Goal: Task Accomplishment & Management: Use online tool/utility

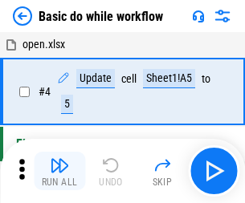
click at [59, 171] on img "button" at bounding box center [59, 165] width 19 height 19
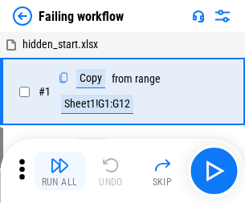
click at [59, 171] on img "button" at bounding box center [59, 165] width 19 height 19
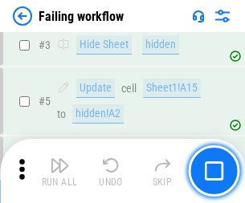
scroll to position [341, 0]
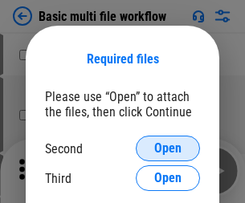
click at [168, 149] on span "Open" at bounding box center [167, 148] width 27 height 13
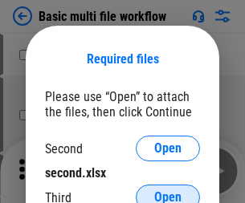
click at [168, 191] on span "Open" at bounding box center [167, 197] width 27 height 13
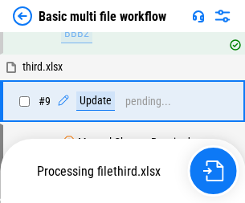
scroll to position [444, 0]
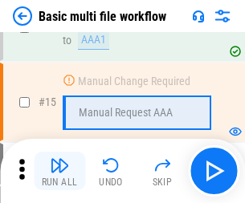
click at [59, 171] on img "button" at bounding box center [59, 165] width 19 height 19
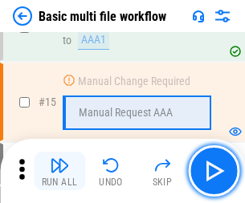
scroll to position [1070, 0]
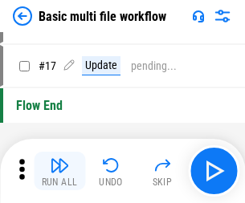
click at [59, 171] on img "button" at bounding box center [59, 165] width 19 height 19
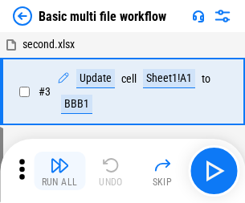
click at [59, 171] on img "button" at bounding box center [59, 165] width 19 height 19
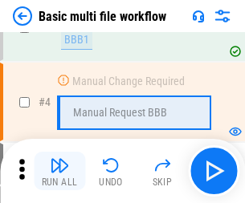
click at [59, 171] on img "button" at bounding box center [59, 165] width 19 height 19
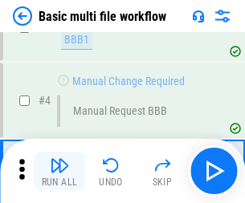
click at [59, 171] on img "button" at bounding box center [59, 165] width 19 height 19
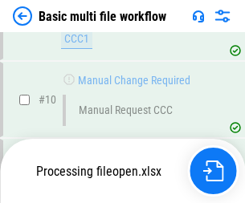
scroll to position [753, 0]
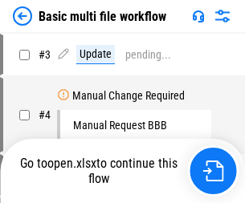
scroll to position [65, 0]
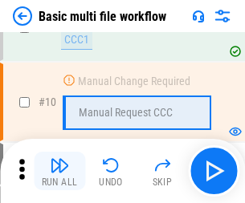
click at [59, 171] on img "button" at bounding box center [59, 165] width 19 height 19
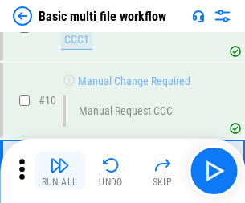
click at [59, 171] on img "button" at bounding box center [59, 165] width 19 height 19
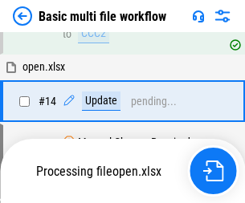
scroll to position [841, 0]
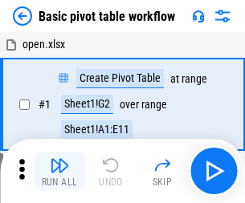
click at [59, 171] on img "button" at bounding box center [59, 165] width 19 height 19
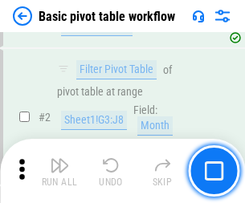
scroll to position [385, 0]
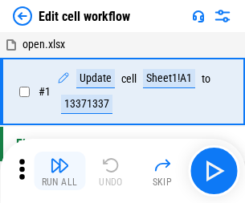
click at [59, 171] on img "button" at bounding box center [59, 165] width 19 height 19
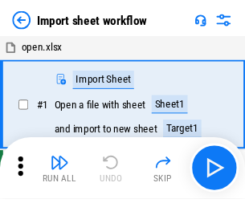
scroll to position [6, 0]
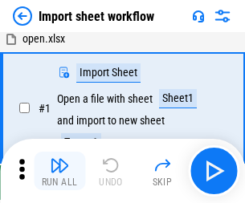
click at [59, 171] on img "button" at bounding box center [59, 165] width 19 height 19
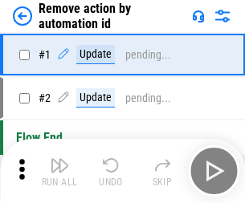
click at [59, 171] on img "button" at bounding box center [59, 165] width 19 height 19
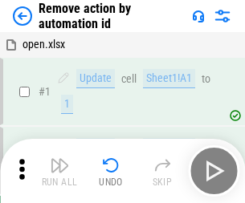
scroll to position [59, 0]
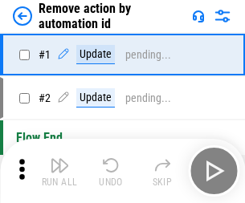
click at [59, 171] on img "button" at bounding box center [59, 165] width 19 height 19
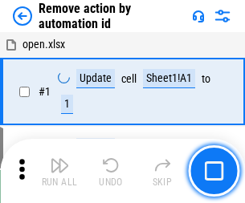
scroll to position [59, 0]
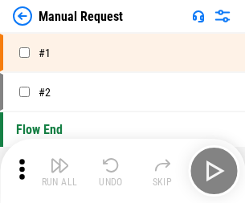
click at [59, 171] on img "button" at bounding box center [59, 165] width 19 height 19
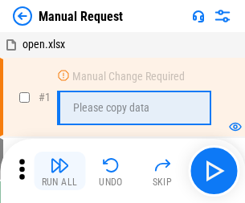
click at [59, 171] on img "button" at bounding box center [59, 165] width 19 height 19
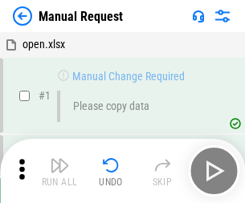
scroll to position [55, 0]
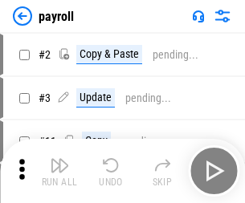
click at [59, 171] on img "button" at bounding box center [59, 165] width 19 height 19
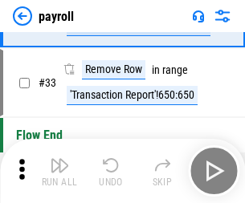
scroll to position [199, 0]
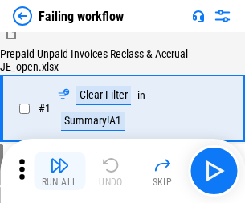
click at [59, 171] on img "button" at bounding box center [59, 165] width 19 height 19
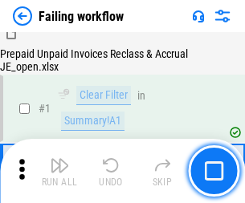
scroll to position [260, 0]
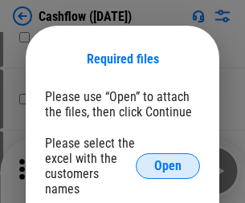
click at [168, 160] on span "Open" at bounding box center [167, 166] width 27 height 13
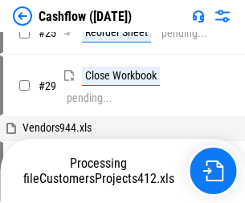
scroll to position [466, 0]
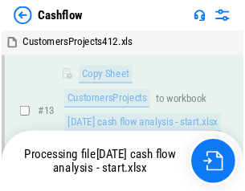
scroll to position [1469, 0]
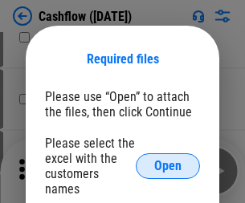
click at [168, 160] on span "Open" at bounding box center [167, 166] width 27 height 13
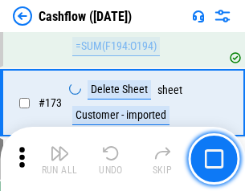
scroll to position [1702, 0]
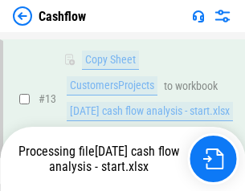
scroll to position [323, 0]
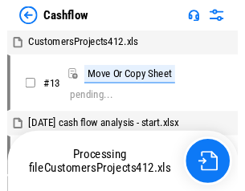
scroll to position [18, 0]
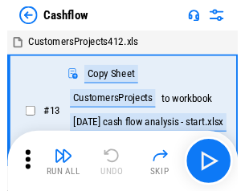
scroll to position [18, 0]
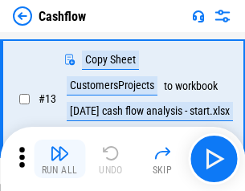
click at [59, 159] on img "button" at bounding box center [59, 153] width 19 height 19
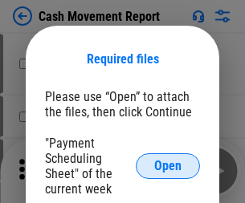
click at [168, 166] on span "Open" at bounding box center [167, 166] width 27 height 13
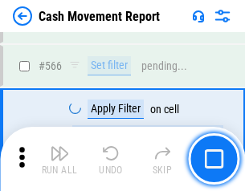
scroll to position [7368, 0]
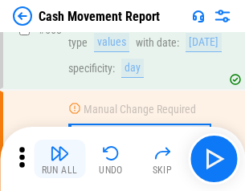
click at [59, 159] on img "button" at bounding box center [59, 153] width 19 height 19
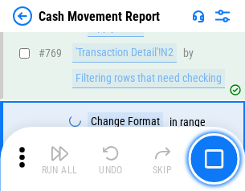
scroll to position [8933, 0]
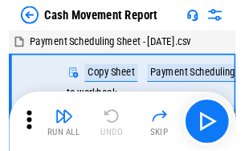
scroll to position [29, 0]
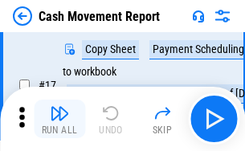
click at [59, 119] on img "button" at bounding box center [59, 113] width 19 height 19
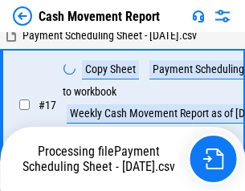
scroll to position [334, 0]
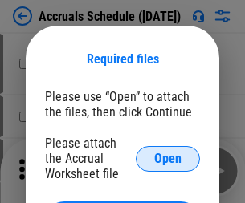
click at [168, 158] on span "Open" at bounding box center [167, 159] width 27 height 13
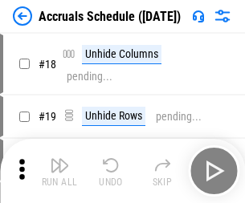
scroll to position [154, 0]
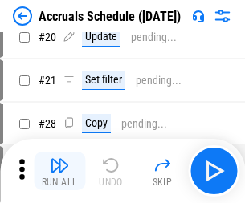
click at [59, 171] on img "button" at bounding box center [59, 165] width 19 height 19
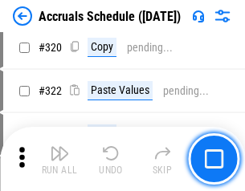
scroll to position [2990, 0]
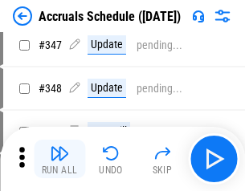
click at [59, 159] on img "button" at bounding box center [59, 153] width 19 height 19
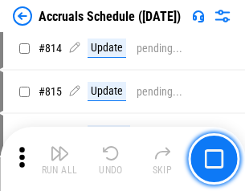
scroll to position [7094, 0]
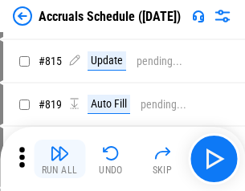
click at [59, 159] on img "button" at bounding box center [59, 153] width 19 height 19
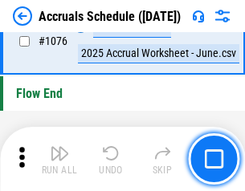
scroll to position [9628, 0]
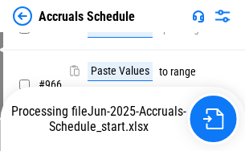
scroll to position [9042, 0]
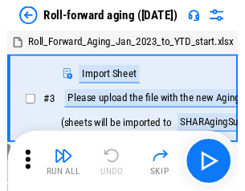
scroll to position [2, 0]
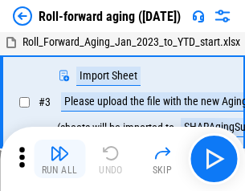
click at [59, 159] on img "button" at bounding box center [59, 153] width 19 height 19
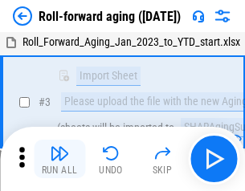
click at [59, 159] on img "button" at bounding box center [59, 153] width 19 height 19
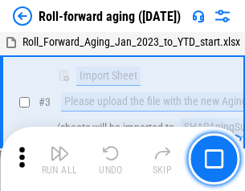
scroll to position [104, 0]
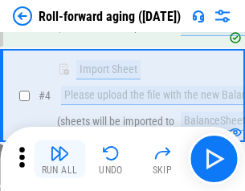
click at [59, 159] on img "button" at bounding box center [59, 153] width 19 height 19
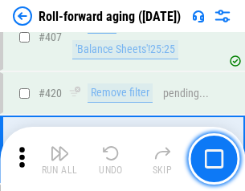
scroll to position [5574, 0]
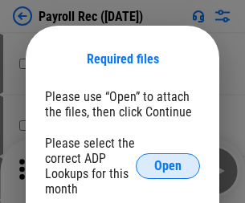
click at [168, 166] on span "Open" at bounding box center [167, 166] width 27 height 13
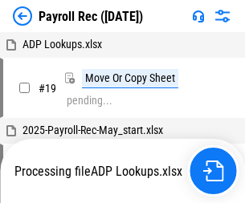
scroll to position [203, 0]
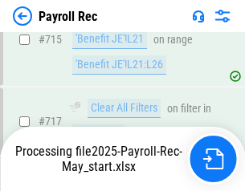
scroll to position [9654, 0]
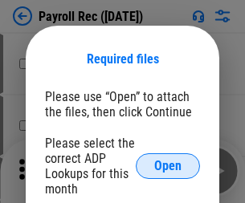
click at [168, 166] on span "Open" at bounding box center [167, 166] width 27 height 13
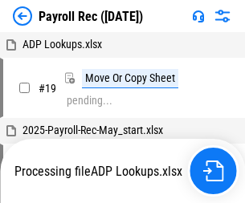
scroll to position [203, 0]
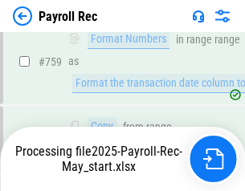
scroll to position [10049, 0]
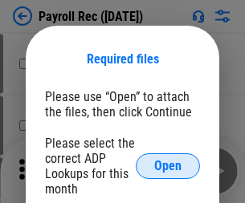
click at [168, 166] on span "Open" at bounding box center [167, 166] width 27 height 13
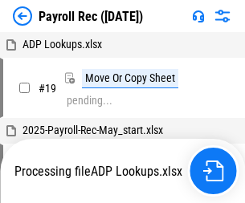
scroll to position [203, 0]
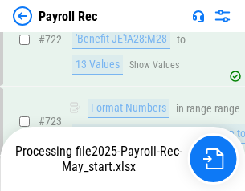
scroll to position [9723, 0]
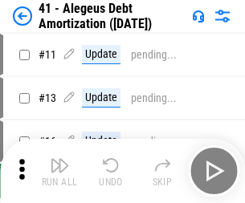
click at [59, 171] on img "button" at bounding box center [59, 165] width 19 height 19
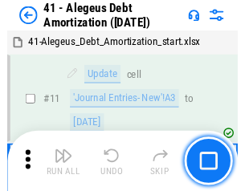
scroll to position [199, 0]
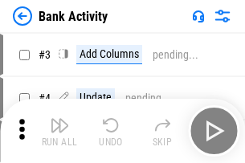
click at [59, 131] on img "button" at bounding box center [59, 125] width 19 height 19
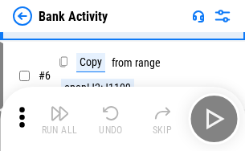
scroll to position [85, 0]
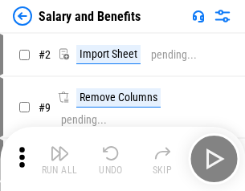
scroll to position [22, 0]
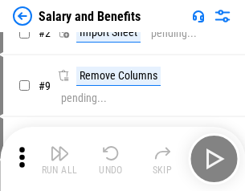
click at [59, 159] on img "button" at bounding box center [59, 153] width 19 height 19
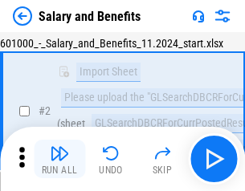
click at [59, 159] on img "button" at bounding box center [59, 153] width 19 height 19
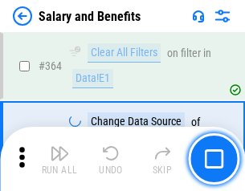
scroll to position [7570, 0]
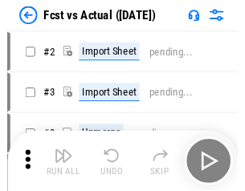
scroll to position [21, 0]
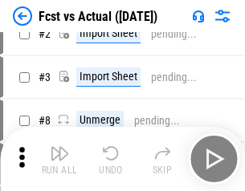
click at [59, 159] on img "button" at bounding box center [59, 153] width 19 height 19
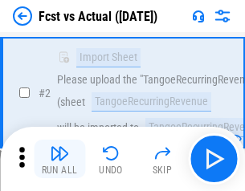
click at [59, 159] on img "button" at bounding box center [59, 153] width 19 height 19
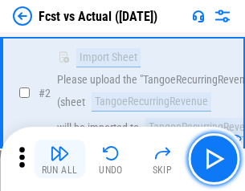
scroll to position [150, 0]
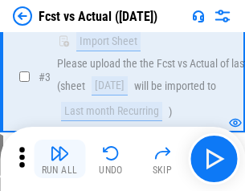
click at [59, 159] on img "button" at bounding box center [59, 153] width 19 height 19
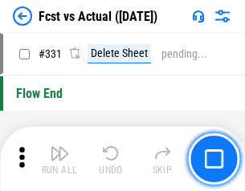
scroll to position [7695, 0]
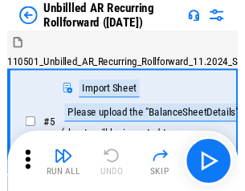
scroll to position [35, 0]
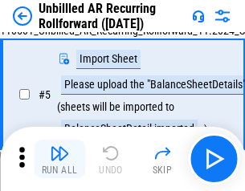
click at [59, 159] on img "button" at bounding box center [59, 153] width 19 height 19
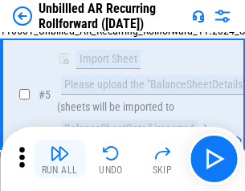
click at [59, 159] on img "button" at bounding box center [59, 153] width 19 height 19
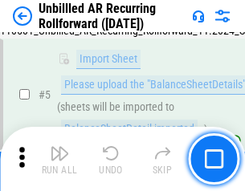
scroll to position [151, 0]
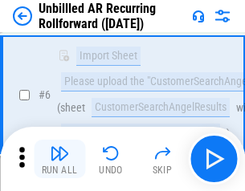
click at [59, 159] on img "button" at bounding box center [59, 153] width 19 height 19
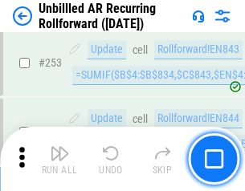
scroll to position [5460, 0]
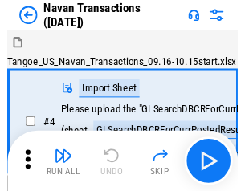
scroll to position [26, 0]
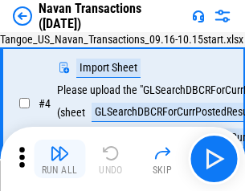
click at [59, 159] on img "button" at bounding box center [59, 153] width 19 height 19
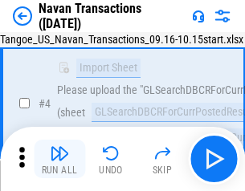
click at [59, 159] on img "button" at bounding box center [59, 153] width 19 height 19
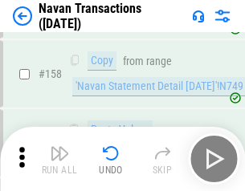
scroll to position [5212, 0]
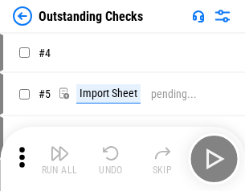
click at [59, 159] on img "button" at bounding box center [59, 153] width 19 height 19
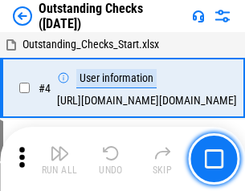
scroll to position [68, 0]
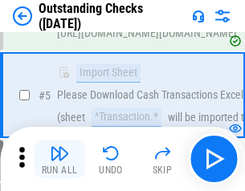
click at [59, 159] on img "button" at bounding box center [59, 153] width 19 height 19
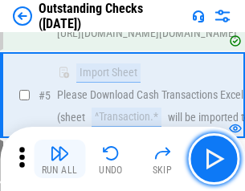
scroll to position [168, 0]
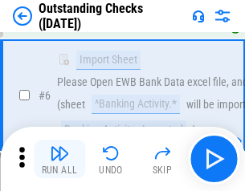
click at [59, 159] on img "button" at bounding box center [59, 153] width 19 height 19
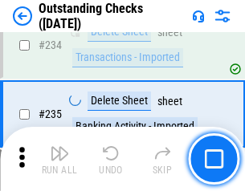
scroll to position [4882, 0]
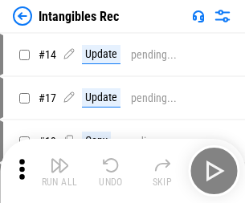
click at [59, 171] on img "button" at bounding box center [59, 165] width 19 height 19
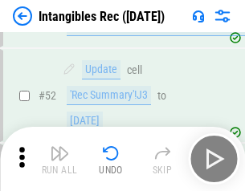
scroll to position [626, 0]
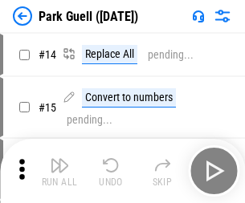
click at [59, 159] on img "button" at bounding box center [59, 165] width 19 height 19
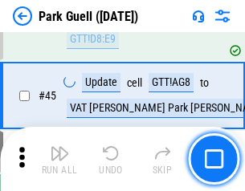
scroll to position [2010, 0]
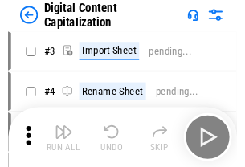
scroll to position [47, 0]
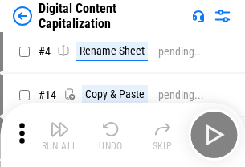
click at [59, 135] on img "button" at bounding box center [59, 129] width 19 height 19
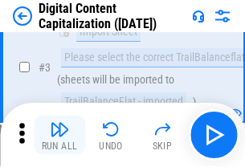
click at [59, 135] on img "button" at bounding box center [59, 129] width 19 height 19
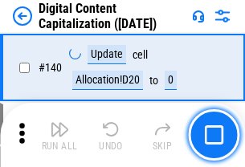
scroll to position [1705, 0]
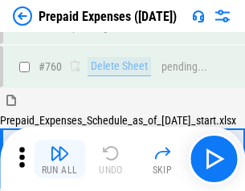
click at [59, 159] on img "button" at bounding box center [59, 153] width 19 height 19
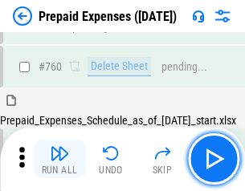
scroll to position [4456, 0]
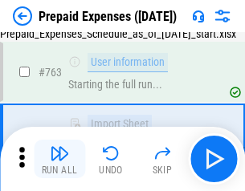
click at [59, 159] on img "button" at bounding box center [59, 153] width 19 height 19
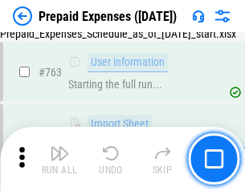
scroll to position [4550, 0]
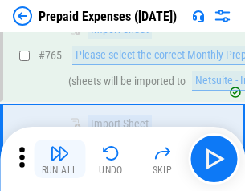
click at [59, 159] on img "button" at bounding box center [59, 153] width 19 height 19
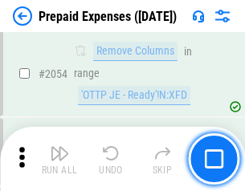
scroll to position [16804, 0]
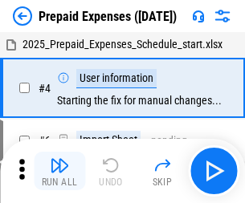
click at [59, 171] on img "button" at bounding box center [59, 165] width 19 height 19
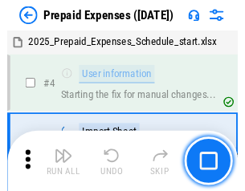
scroll to position [71, 0]
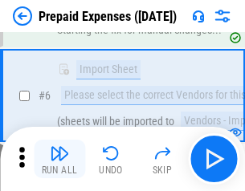
click at [59, 159] on img "button" at bounding box center [59, 153] width 19 height 19
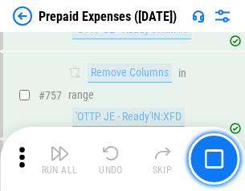
scroll to position [5728, 0]
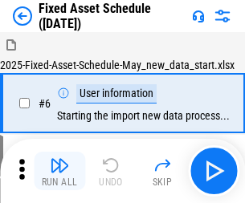
click at [59, 171] on img "button" at bounding box center [59, 165] width 19 height 19
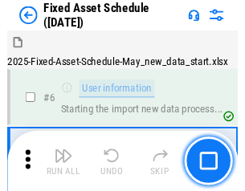
scroll to position [87, 0]
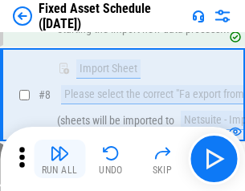
click at [59, 159] on img "button" at bounding box center [59, 153] width 19 height 19
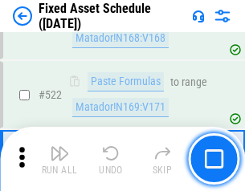
scroll to position [5587, 0]
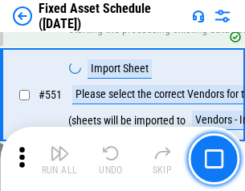
click at [59, 159] on img "button" at bounding box center [59, 153] width 19 height 19
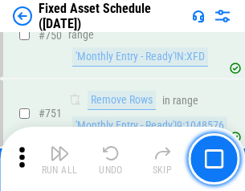
scroll to position [7837, 0]
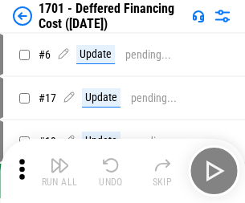
click at [59, 171] on img "button" at bounding box center [59, 165] width 19 height 19
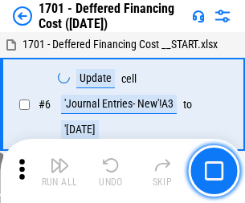
scroll to position [193, 0]
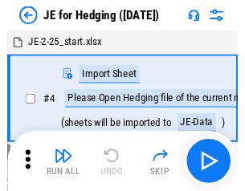
scroll to position [2, 0]
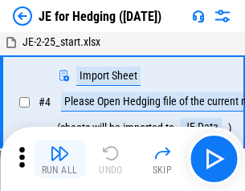
click at [59, 159] on img "button" at bounding box center [59, 153] width 19 height 19
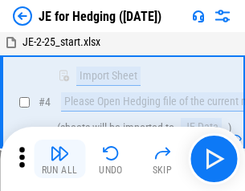
click at [59, 159] on img "button" at bounding box center [59, 153] width 19 height 19
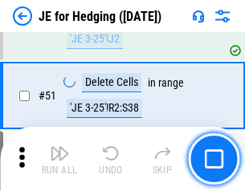
scroll to position [1041, 0]
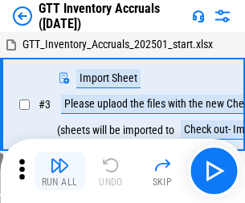
click at [59, 159] on img "button" at bounding box center [59, 165] width 19 height 19
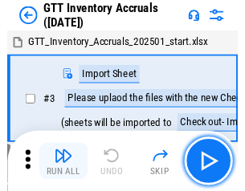
scroll to position [2, 0]
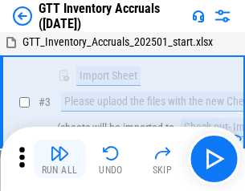
click at [59, 159] on img "button" at bounding box center [59, 153] width 19 height 19
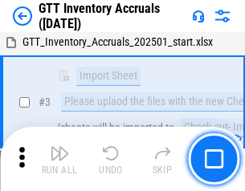
scroll to position [104, 0]
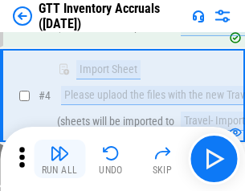
click at [59, 159] on img "button" at bounding box center [59, 153] width 19 height 19
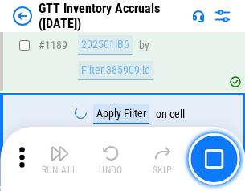
scroll to position [13127, 0]
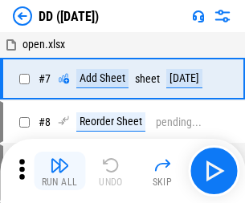
click at [59, 171] on img "button" at bounding box center [59, 165] width 19 height 19
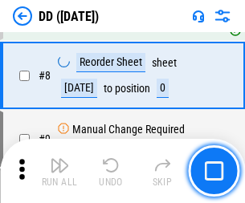
scroll to position [155, 0]
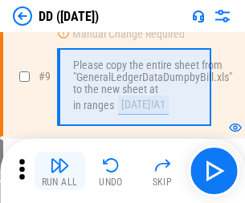
click at [59, 171] on img "button" at bounding box center [59, 165] width 19 height 19
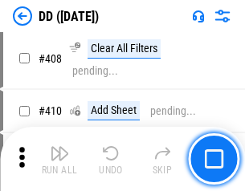
scroll to position [7193, 0]
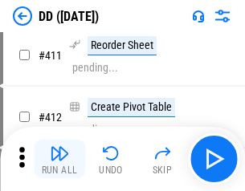
click at [59, 159] on img "button" at bounding box center [59, 153] width 19 height 19
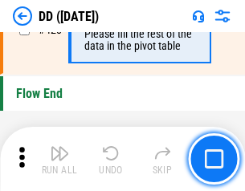
scroll to position [7694, 0]
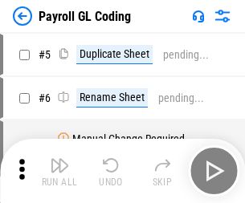
click at [59, 171] on img "button" at bounding box center [59, 165] width 19 height 19
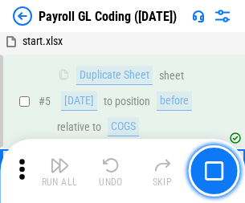
scroll to position [193, 0]
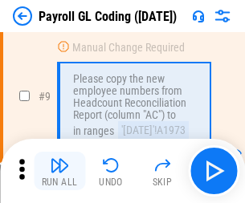
click at [59, 171] on img "button" at bounding box center [59, 165] width 19 height 19
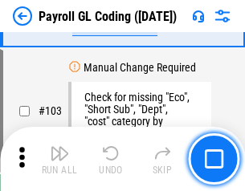
scroll to position [3772, 0]
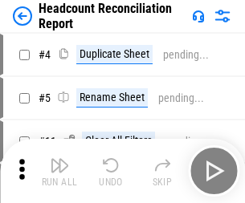
click at [59, 171] on img "button" at bounding box center [59, 165] width 19 height 19
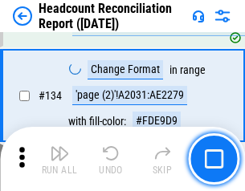
scroll to position [1932, 0]
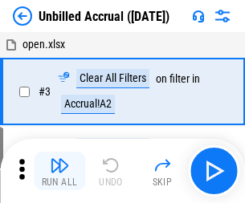
click at [59, 171] on img "button" at bounding box center [59, 165] width 19 height 19
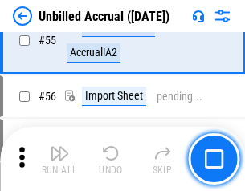
scroll to position [1678, 0]
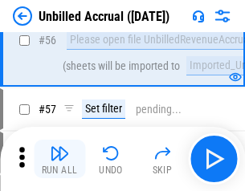
click at [59, 159] on img "button" at bounding box center [59, 153] width 19 height 19
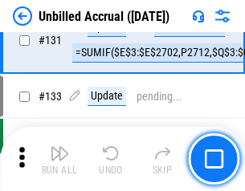
scroll to position [4788, 0]
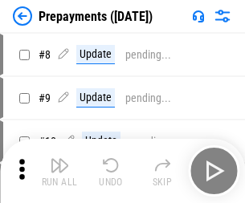
click at [59, 171] on img "button" at bounding box center [59, 165] width 19 height 19
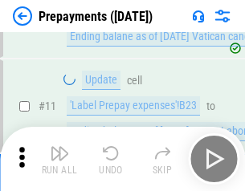
scroll to position [100, 0]
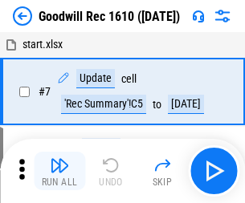
click at [59, 171] on img "button" at bounding box center [59, 165] width 19 height 19
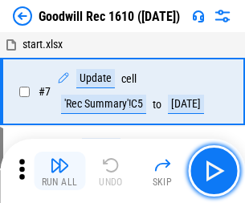
scroll to position [275, 0]
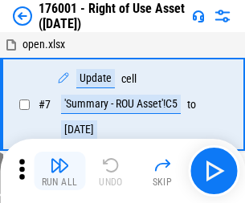
click at [59, 171] on img "button" at bounding box center [59, 165] width 19 height 19
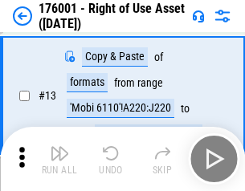
scroll to position [104, 0]
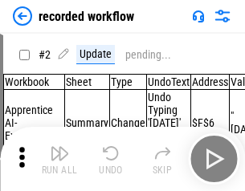
click at [59, 159] on img "button" at bounding box center [59, 153] width 19 height 19
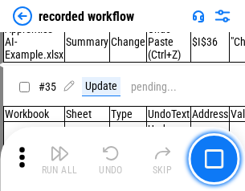
scroll to position [5025, 0]
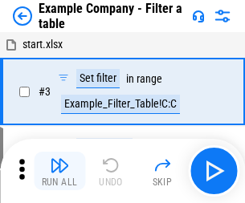
click at [59, 171] on img "button" at bounding box center [59, 165] width 19 height 19
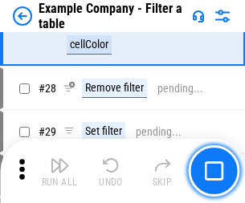
scroll to position [1471, 0]
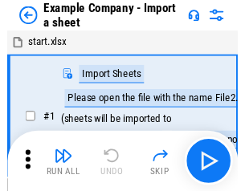
scroll to position [25, 0]
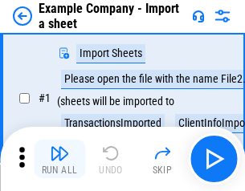
click at [59, 159] on img "button" at bounding box center [59, 153] width 19 height 19
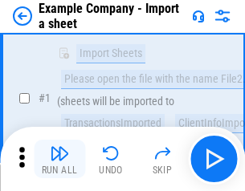
click at [59, 159] on img "button" at bounding box center [59, 153] width 19 height 19
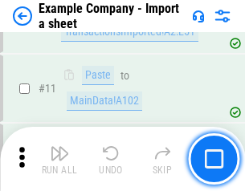
scroll to position [355, 0]
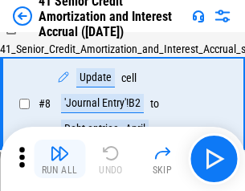
click at [59, 159] on img "button" at bounding box center [59, 153] width 19 height 19
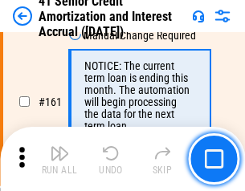
click at [59, 159] on img "button" at bounding box center [59, 153] width 19 height 19
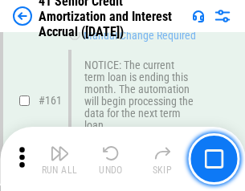
scroll to position [1719, 0]
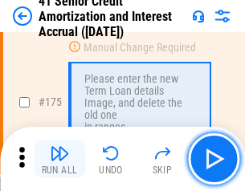
click at [59, 159] on img "button" at bounding box center [59, 153] width 19 height 19
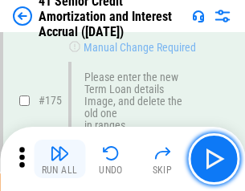
scroll to position [1883, 0]
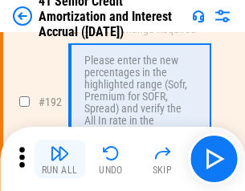
click at [59, 159] on img "button" at bounding box center [59, 153] width 19 height 19
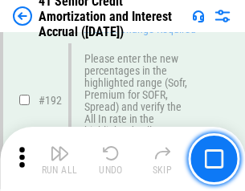
scroll to position [2051, 0]
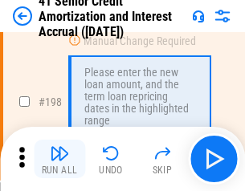
click at [59, 159] on img "button" at bounding box center [59, 153] width 19 height 19
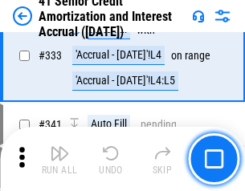
scroll to position [4107, 0]
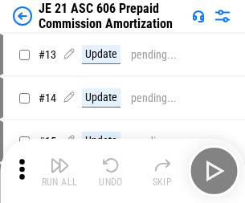
click at [59, 159] on img "button" at bounding box center [59, 165] width 19 height 19
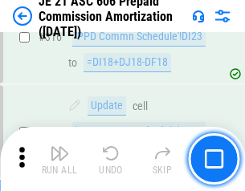
scroll to position [3001, 0]
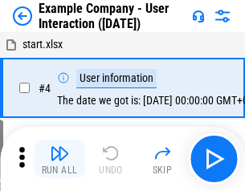
click at [59, 159] on img "button" at bounding box center [59, 153] width 19 height 19
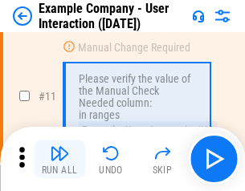
click at [59, 159] on img "button" at bounding box center [59, 153] width 19 height 19
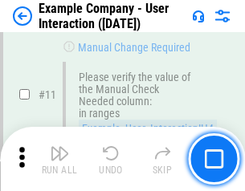
scroll to position [348, 0]
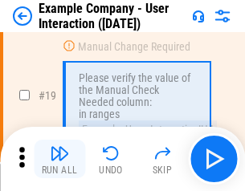
click at [59, 159] on img "button" at bounding box center [59, 153] width 19 height 19
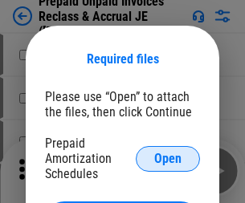
click at [168, 158] on span "Open" at bounding box center [167, 159] width 27 height 13
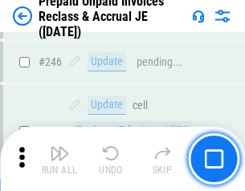
scroll to position [2170, 0]
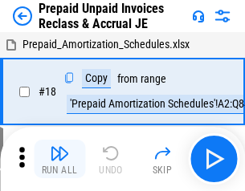
click at [59, 159] on img "button" at bounding box center [59, 153] width 19 height 19
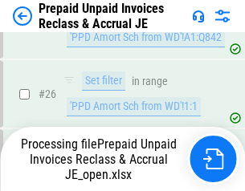
scroll to position [1209, 0]
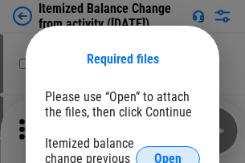
click at [168, 153] on span "Open" at bounding box center [167, 159] width 27 height 13
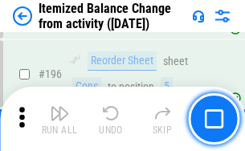
scroll to position [3094, 0]
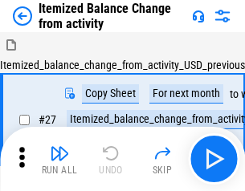
scroll to position [25, 0]
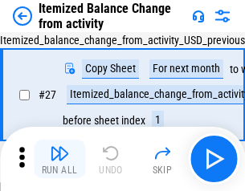
click at [59, 159] on img "button" at bounding box center [59, 153] width 19 height 19
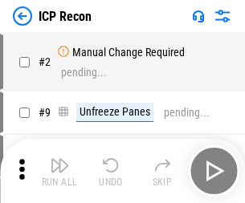
scroll to position [7, 0]
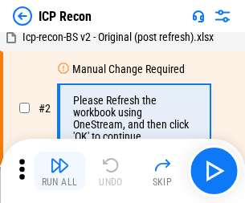
click at [59, 171] on img "button" at bounding box center [59, 165] width 19 height 19
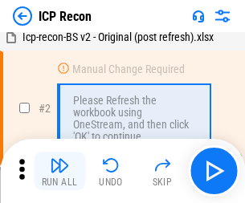
click at [59, 171] on img "button" at bounding box center [59, 165] width 19 height 19
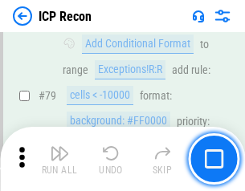
scroll to position [1575, 0]
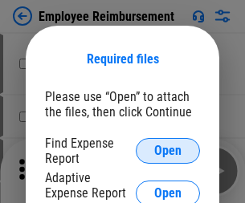
click at [168, 151] on span "Open" at bounding box center [167, 151] width 27 height 13
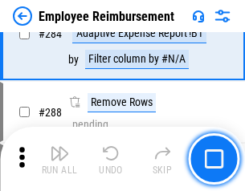
scroll to position [4370, 0]
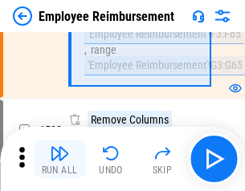
click at [59, 159] on img "button" at bounding box center [59, 153] width 19 height 19
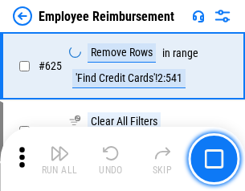
scroll to position [9625, 0]
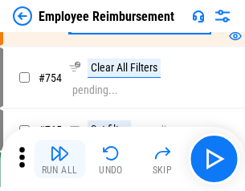
click at [59, 159] on img "button" at bounding box center [59, 153] width 19 height 19
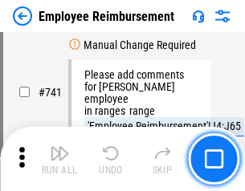
scroll to position [11278, 0]
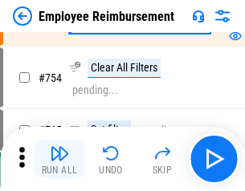
click at [59, 159] on img "button" at bounding box center [59, 153] width 19 height 19
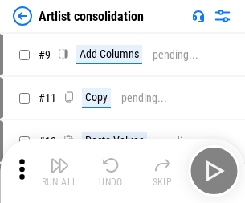
click at [59, 171] on img "button" at bounding box center [59, 165] width 19 height 19
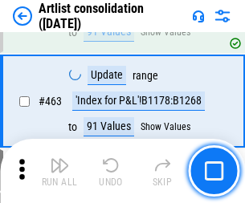
scroll to position [7039, 0]
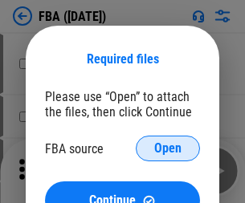
click at [168, 149] on span "Open" at bounding box center [167, 148] width 27 height 13
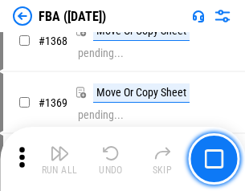
scroll to position [17264, 0]
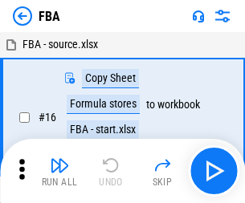
scroll to position [16, 0]
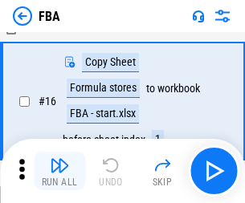
click at [59, 171] on img "button" at bounding box center [59, 165] width 19 height 19
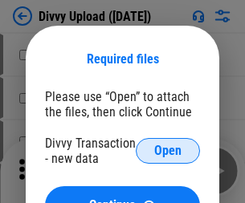
click at [168, 151] on span "Open" at bounding box center [167, 151] width 27 height 13
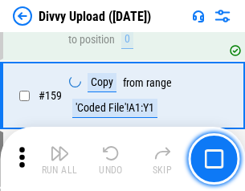
scroll to position [1665, 0]
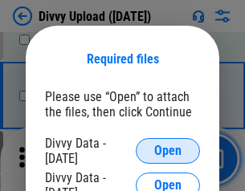
click at [168, 151] on span "Open" at bounding box center [167, 151] width 27 height 13
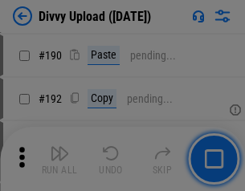
scroll to position [2029, 0]
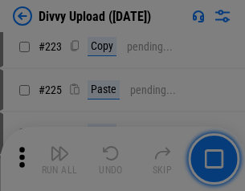
scroll to position [3208, 0]
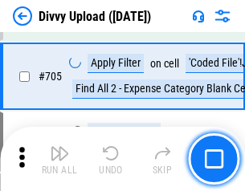
scroll to position [10997, 0]
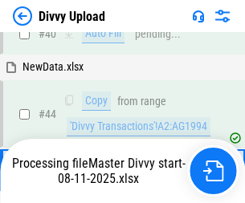
scroll to position [177, 0]
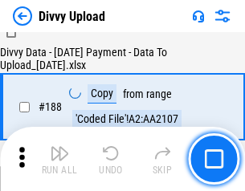
scroll to position [1892, 0]
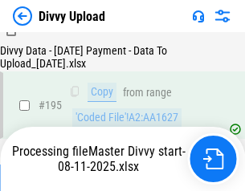
scroll to position [2247, 0]
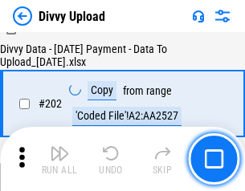
scroll to position [2601, 0]
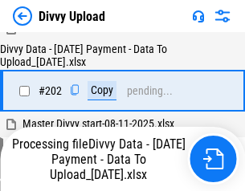
scroll to position [2601, 0]
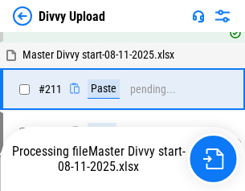
scroll to position [3038, 0]
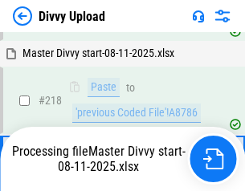
scroll to position [3392, 0]
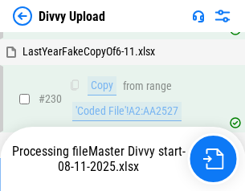
scroll to position [3989, 0]
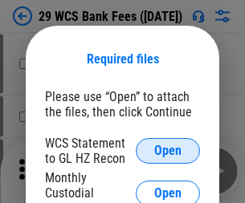
click at [168, 151] on span "Open" at bounding box center [167, 151] width 27 height 13
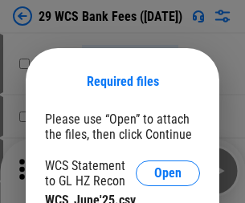
scroll to position [23, 0]
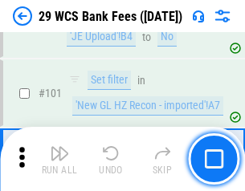
scroll to position [1567, 0]
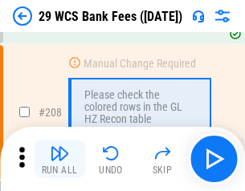
click at [59, 159] on img "button" at bounding box center [59, 153] width 19 height 19
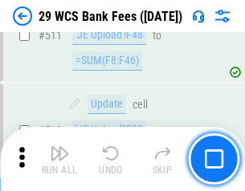
scroll to position [8088, 0]
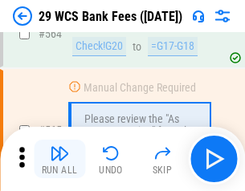
click at [59, 159] on img "button" at bounding box center [59, 153] width 19 height 19
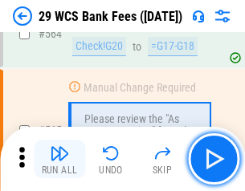
scroll to position [8694, 0]
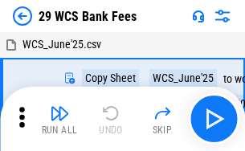
scroll to position [29, 0]
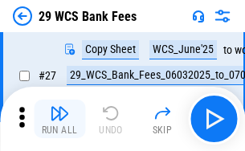
click at [59, 119] on img "button" at bounding box center [59, 113] width 19 height 19
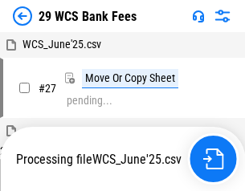
scroll to position [9, 0]
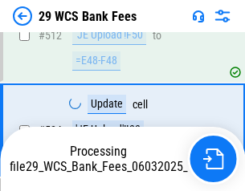
scroll to position [8582, 0]
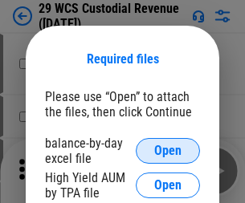
click at [168, 151] on span "Open" at bounding box center [167, 151] width 27 height 13
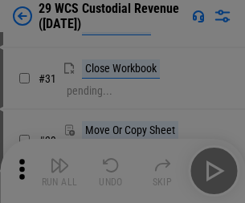
scroll to position [345, 0]
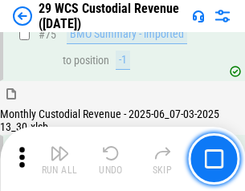
scroll to position [1679, 0]
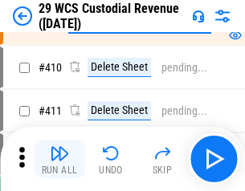
click at [59, 159] on img "button" at bounding box center [59, 153] width 19 height 19
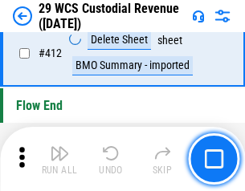
scroll to position [7677, 0]
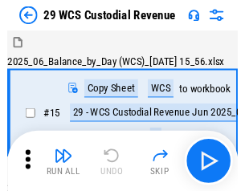
scroll to position [39, 0]
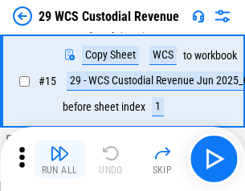
click at [59, 159] on img "button" at bounding box center [59, 153] width 19 height 19
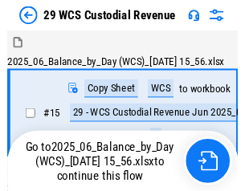
scroll to position [30, 0]
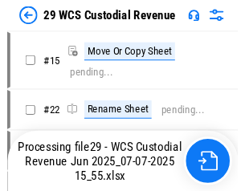
scroll to position [30, 0]
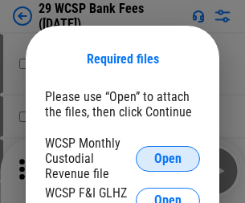
click at [168, 158] on span "Open" at bounding box center [167, 159] width 27 height 13
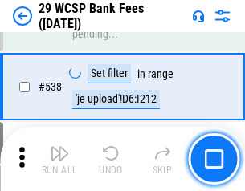
scroll to position [6177, 0]
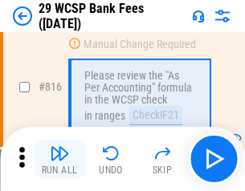
click at [59, 159] on img "button" at bounding box center [59, 153] width 19 height 19
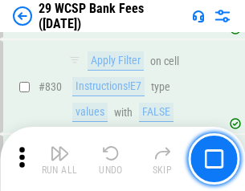
scroll to position [10200, 0]
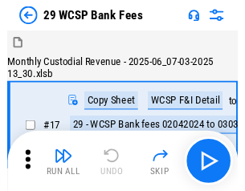
scroll to position [39, 0]
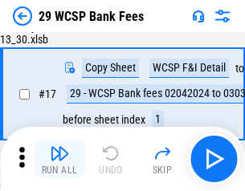
click at [59, 159] on img "button" at bounding box center [59, 153] width 19 height 19
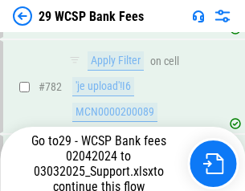
scroll to position [9502, 0]
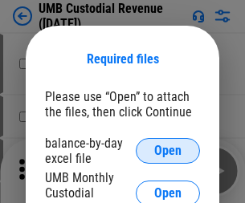
click at [168, 151] on span "Open" at bounding box center [167, 151] width 27 height 13
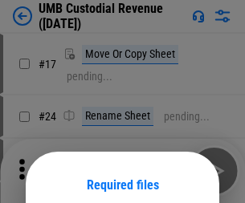
scroll to position [126, 0]
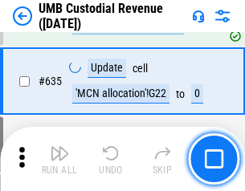
scroll to position [8413, 0]
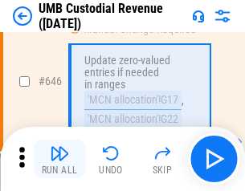
click at [59, 159] on img "button" at bounding box center [59, 153] width 19 height 19
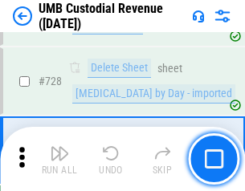
scroll to position [9917, 0]
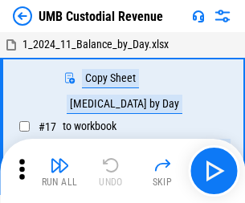
scroll to position [12, 0]
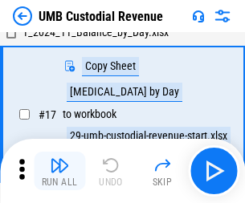
click at [59, 171] on img "button" at bounding box center [59, 165] width 19 height 19
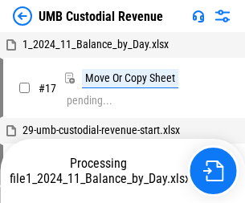
scroll to position [12, 0]
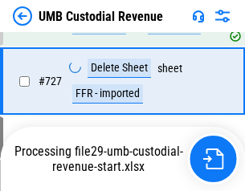
scroll to position [9811, 0]
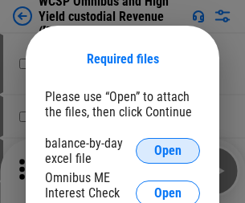
click at [168, 151] on span "Open" at bounding box center [167, 151] width 27 height 13
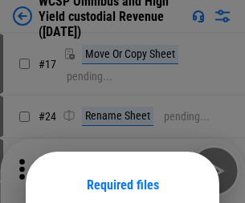
scroll to position [126, 0]
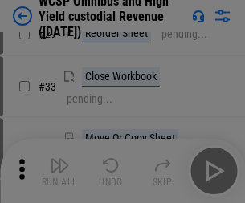
scroll to position [367, 0]
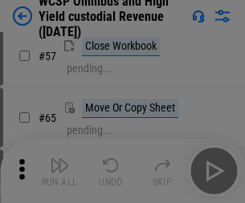
scroll to position [701, 0]
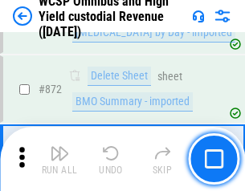
scroll to position [13605, 0]
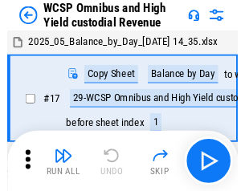
scroll to position [9, 0]
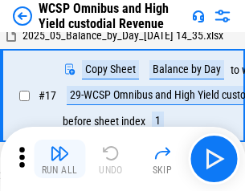
click at [59, 159] on img "button" at bounding box center [59, 153] width 19 height 19
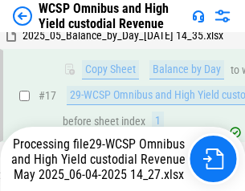
scroll to position [252, 0]
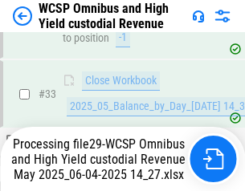
scroll to position [1175, 0]
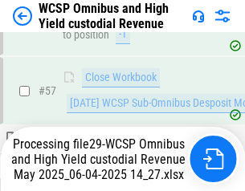
scroll to position [1649, 0]
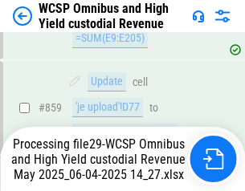
scroll to position [13430, 0]
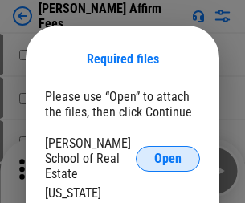
click at [168, 153] on span "Open" at bounding box center [167, 159] width 27 height 13
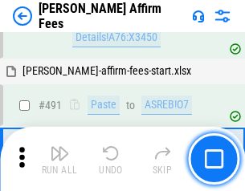
scroll to position [4371, 0]
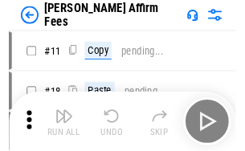
scroll to position [16, 0]
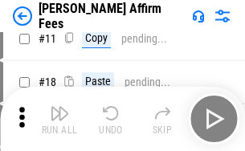
click at [59, 119] on img "button" at bounding box center [59, 113] width 19 height 19
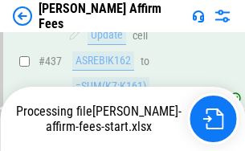
scroll to position [4216, 0]
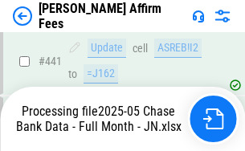
scroll to position [4216, 0]
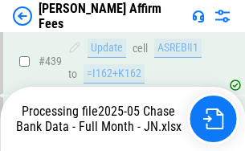
scroll to position [4216, 0]
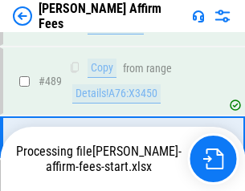
scroll to position [4196, 0]
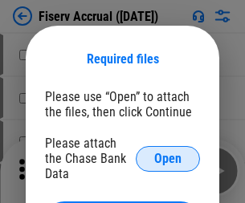
click at [168, 153] on span "Open" at bounding box center [167, 159] width 27 height 13
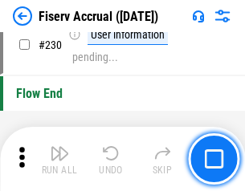
scroll to position [5094, 0]
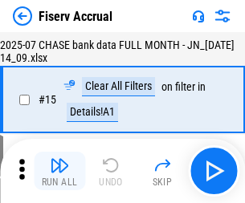
click at [59, 171] on img "button" at bounding box center [59, 165] width 19 height 19
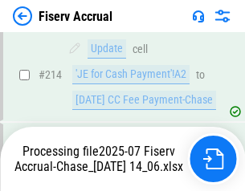
scroll to position [4718, 0]
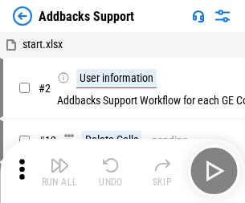
click at [59, 159] on img "button" at bounding box center [59, 165] width 19 height 19
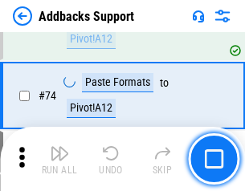
scroll to position [1170, 0]
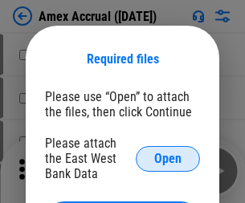
click at [168, 158] on span "Open" at bounding box center [167, 159] width 27 height 13
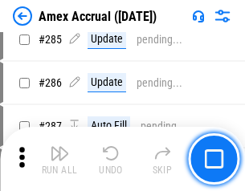
scroll to position [4402, 0]
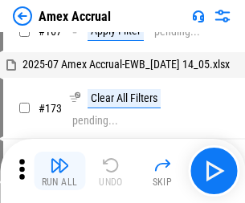
click at [59, 171] on img "button" at bounding box center [59, 165] width 19 height 19
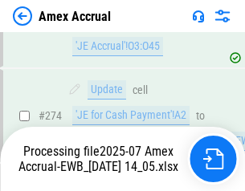
scroll to position [4791, 0]
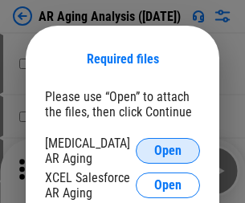
click at [168, 149] on span "Open" at bounding box center [167, 151] width 27 height 13
